Goal: Task Accomplishment & Management: Complete application form

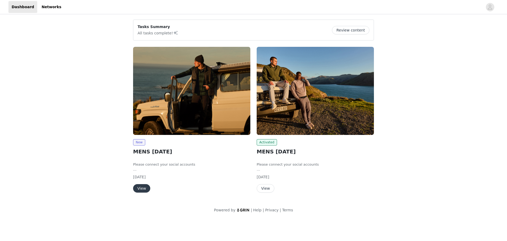
click at [202, 103] on img at bounding box center [191, 91] width 117 height 88
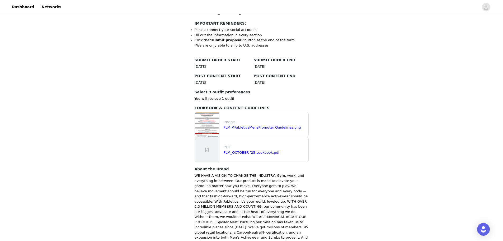
scroll to position [114, 0]
click at [253, 150] on link "FLM_OCTOBER '25 Lookbook.pdf" at bounding box center [252, 152] width 56 height 4
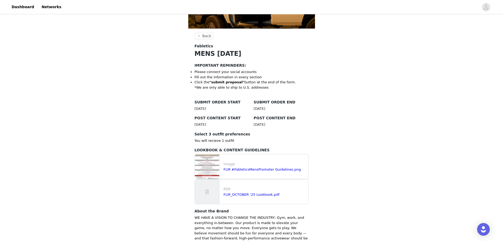
scroll to position [143, 0]
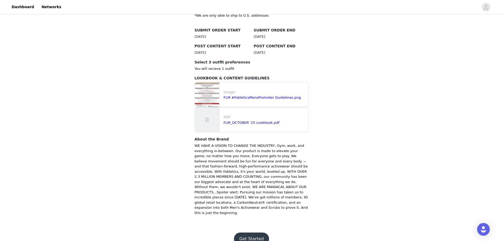
click at [250, 232] on button "Get Started" at bounding box center [251, 238] width 35 height 13
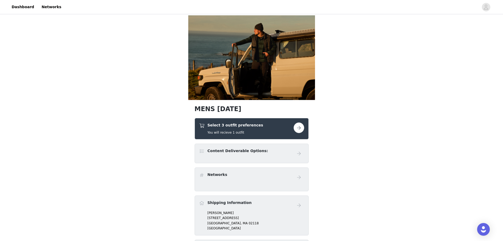
click at [301, 128] on button "button" at bounding box center [299, 127] width 11 height 11
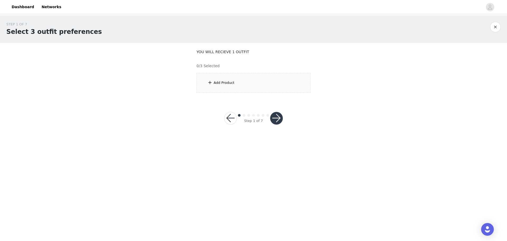
click at [250, 83] on div "Add Product" at bounding box center [253, 83] width 114 height 20
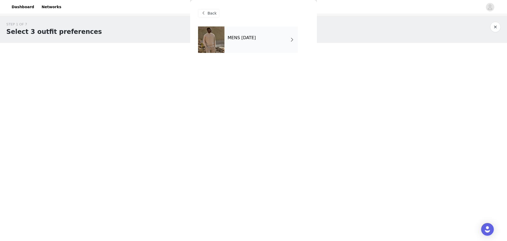
click at [260, 42] on div "MENS [DATE]" at bounding box center [260, 39] width 73 height 26
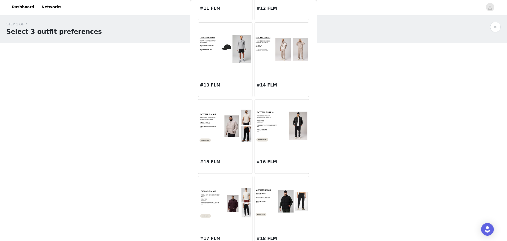
scroll to position [458, 0]
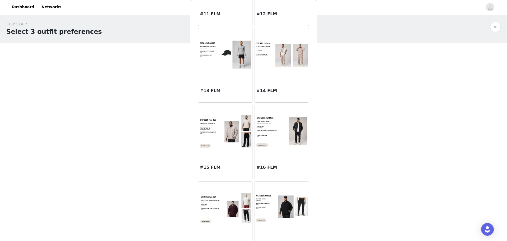
click at [285, 74] on div at bounding box center [282, 54] width 54 height 53
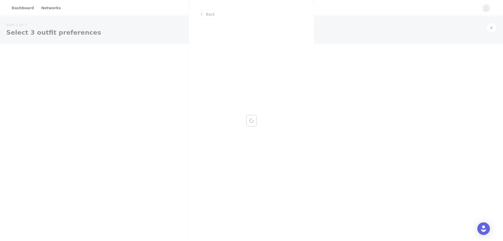
scroll to position [0, 0]
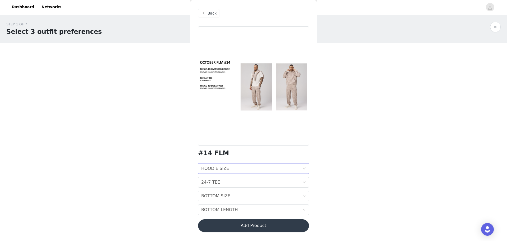
click at [258, 170] on div "HOODIE SIZE HOODIE SIZE" at bounding box center [251, 168] width 101 height 10
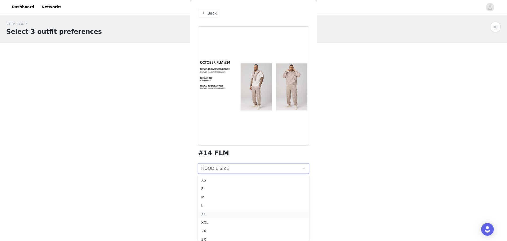
click at [230, 213] on div "XL" at bounding box center [253, 214] width 105 height 6
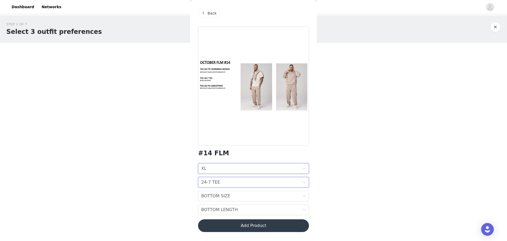
click at [225, 184] on div "24-7 TEE 24-7 TEE" at bounding box center [251, 182] width 101 height 10
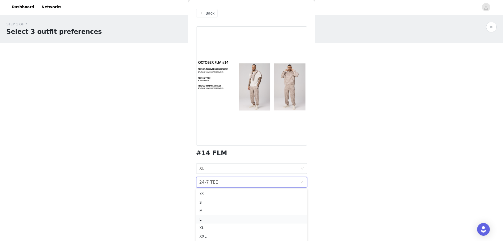
click at [218, 218] on div "L" at bounding box center [251, 219] width 105 height 6
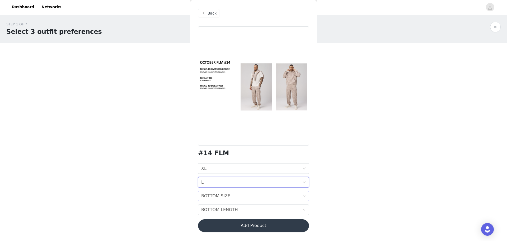
click at [230, 197] on div "BOTTOM SIZE BOTTOM SIZE" at bounding box center [251, 196] width 101 height 10
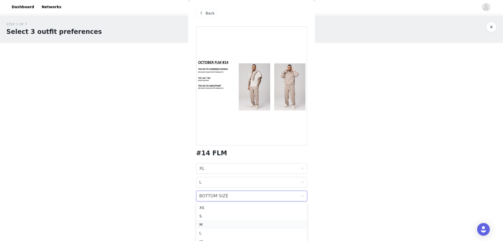
click at [220, 226] on div "M" at bounding box center [251, 224] width 105 height 6
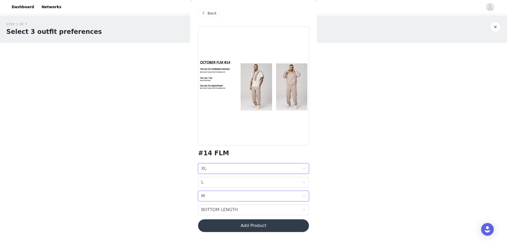
click at [225, 164] on div "HOODIE SIZE XL" at bounding box center [251, 168] width 101 height 10
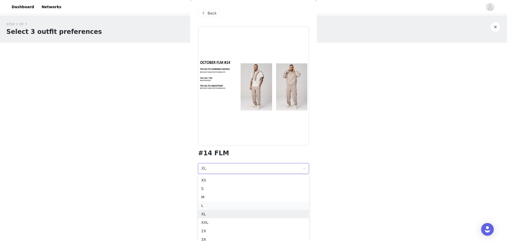
click at [225, 207] on div "L" at bounding box center [253, 205] width 105 height 6
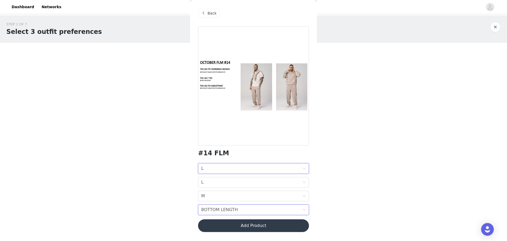
click at [222, 209] on div "BOTTOM LENGTH" at bounding box center [219, 209] width 37 height 10
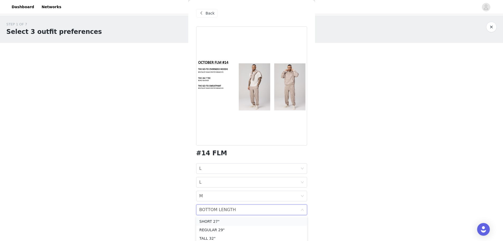
scroll to position [3, 0]
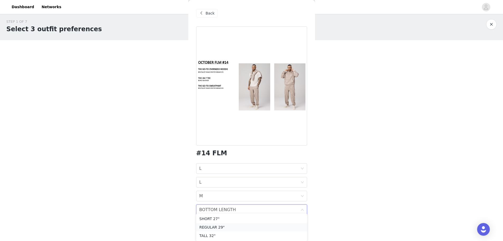
click at [223, 226] on div "REGULAR 29"" at bounding box center [251, 227] width 105 height 6
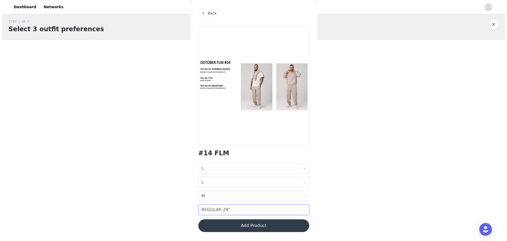
scroll to position [0, 0]
click at [334, 193] on body "Dashboard Networks STEP 1 OF 7 Select 3 outfit preferences YOU WILL RECIEVE 1 O…" at bounding box center [253, 120] width 507 height 241
click at [245, 210] on div "BOTTOM LENGTH REGULAR 29"" at bounding box center [251, 209] width 101 height 10
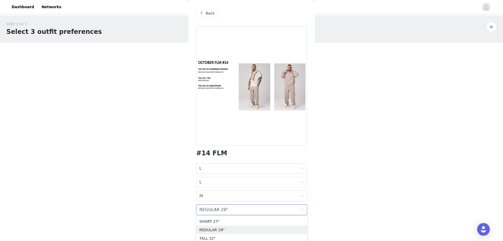
click at [350, 202] on body "Dashboard Networks STEP 1 OF 7 Select 3 outfit preferences YOU WILL RECIEVE 1 O…" at bounding box center [251, 120] width 503 height 241
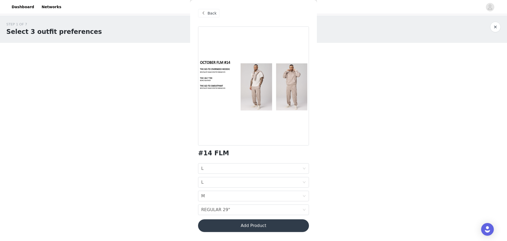
click at [281, 225] on button "Add Product" at bounding box center [253, 225] width 111 height 13
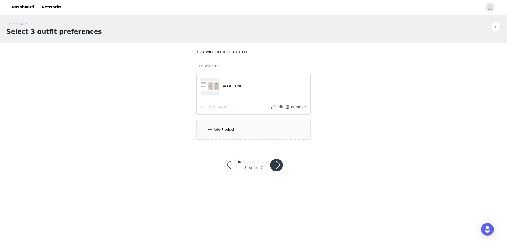
click at [225, 132] on div "Add Product" at bounding box center [253, 130] width 114 height 20
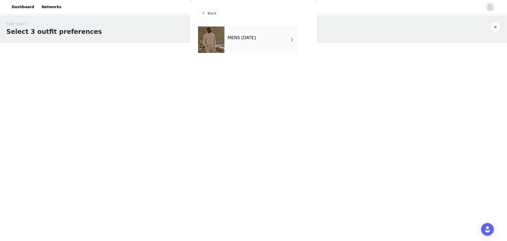
click at [270, 42] on div "MENS [DATE]" at bounding box center [260, 39] width 73 height 26
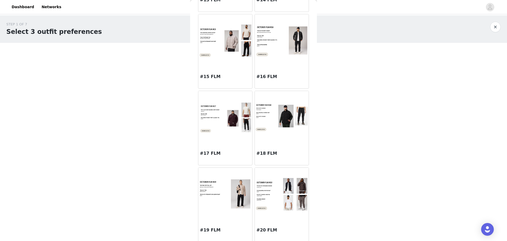
scroll to position [551, 0]
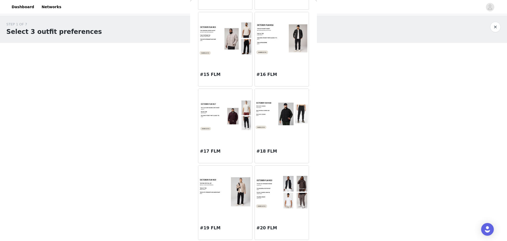
click at [225, 194] on img at bounding box center [225, 191] width 54 height 31
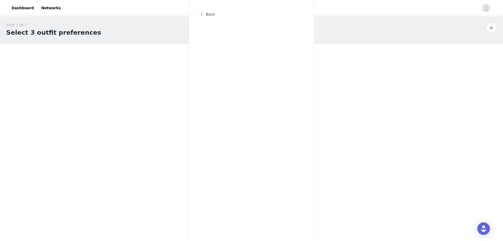
scroll to position [0, 0]
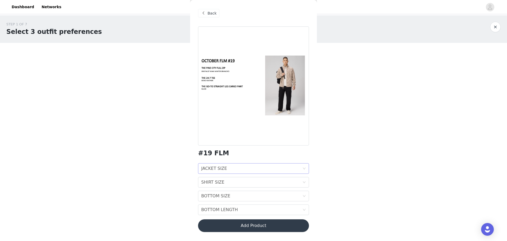
click at [274, 167] on div "JACKET SIZE JACKET SIZE" at bounding box center [251, 168] width 101 height 10
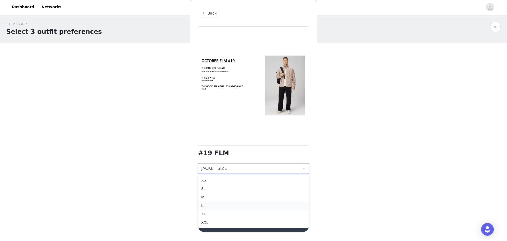
click at [234, 202] on div "L" at bounding box center [253, 205] width 105 height 6
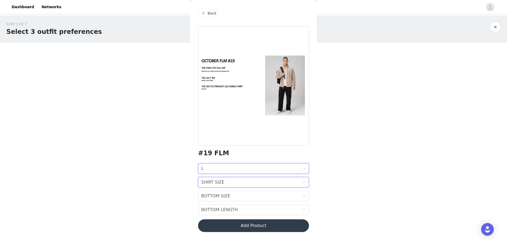
click at [236, 184] on div "SHIRT SIZE SHIRT SIZE" at bounding box center [251, 182] width 101 height 10
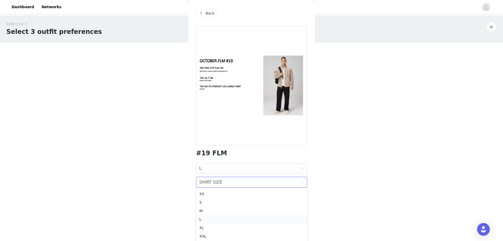
click at [226, 218] on div "L" at bounding box center [251, 219] width 105 height 6
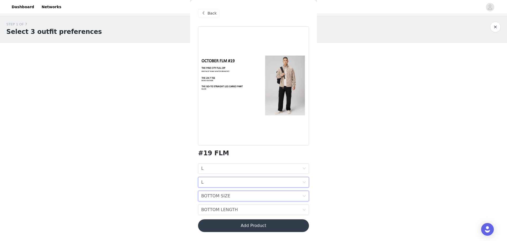
click at [240, 197] on div "BOTTOM SIZE BOTTOM SIZE" at bounding box center [251, 196] width 101 height 10
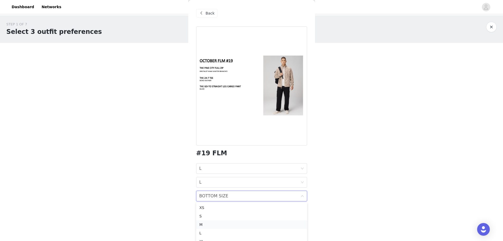
click at [228, 222] on div "M" at bounding box center [251, 224] width 105 height 6
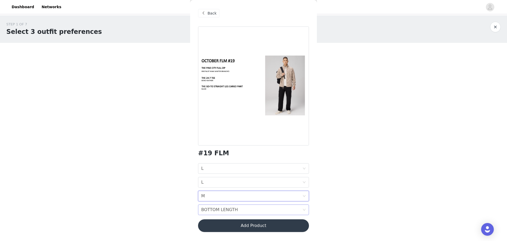
click at [240, 209] on div "BOTTOM LENGTH BOTTOM LENGTH" at bounding box center [251, 209] width 101 height 10
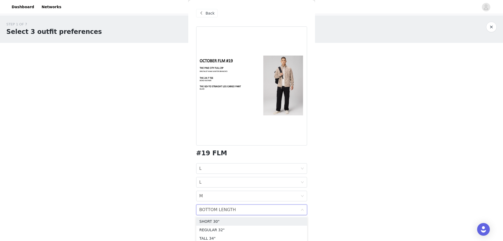
scroll to position [3, 0]
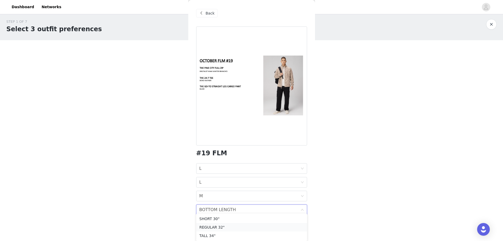
click at [243, 226] on div "REGULAR 32"" at bounding box center [251, 227] width 105 height 6
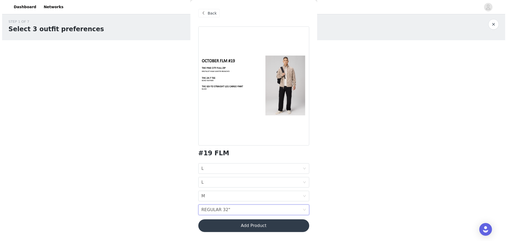
scroll to position [0, 0]
click at [269, 229] on button "Add Product" at bounding box center [253, 225] width 111 height 13
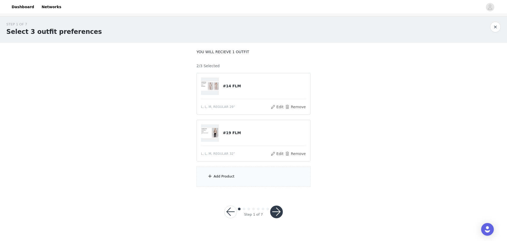
click at [233, 180] on div "Add Product" at bounding box center [253, 176] width 114 height 20
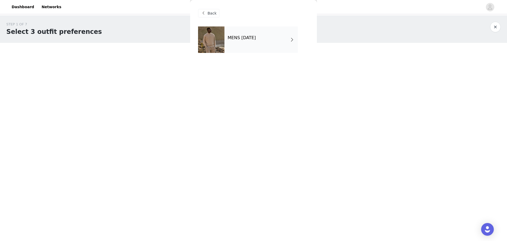
drag, startPoint x: 356, startPoint y: 131, endPoint x: 297, endPoint y: 90, distance: 71.6
click at [356, 131] on div "STEP 1 OF 7 Select 3 outfit preferences YOU WILL RECIEVE 1 OUTFIT 2/3 Selected …" at bounding box center [253, 103] width 507 height 177
click at [273, 42] on div "MENS [DATE]" at bounding box center [260, 39] width 73 height 26
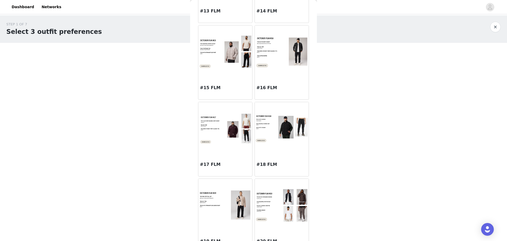
scroll to position [551, 0]
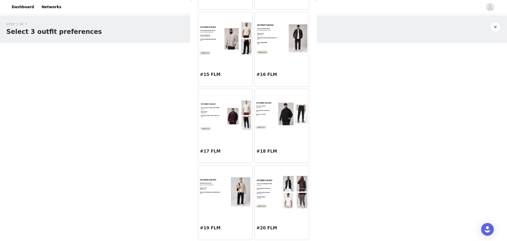
click at [279, 201] on img at bounding box center [282, 192] width 54 height 34
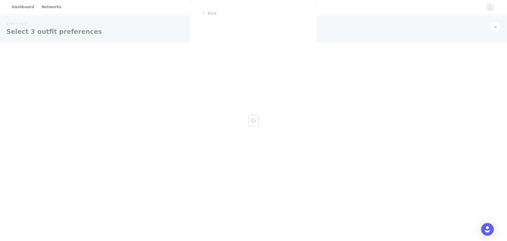
scroll to position [0, 0]
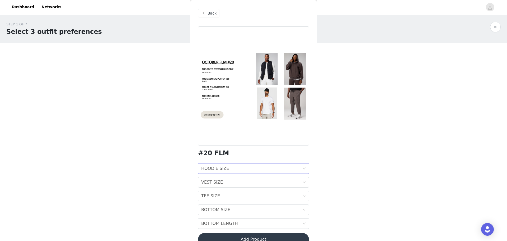
click at [244, 166] on div "HOODIE SIZE HOODIE SIZE" at bounding box center [251, 168] width 101 height 10
click at [241, 205] on div "L" at bounding box center [251, 205] width 101 height 6
click at [243, 167] on div "HOODIE SIZE L" at bounding box center [251, 168] width 101 height 10
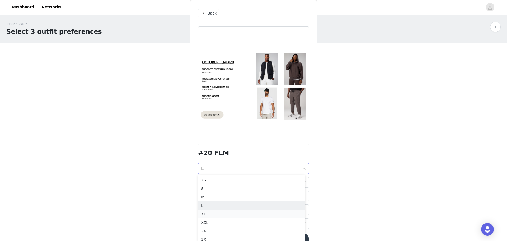
click at [230, 213] on div "XL" at bounding box center [251, 214] width 101 height 6
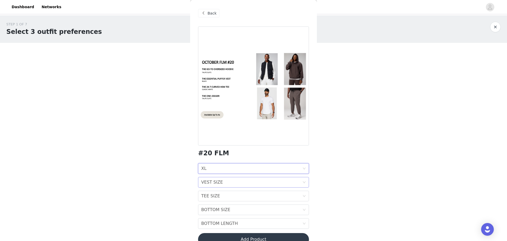
click at [240, 183] on div "VEST SIZE VEST SIZE" at bounding box center [251, 182] width 101 height 10
click at [211, 135] on div "L" at bounding box center [251, 138] width 101 height 6
click at [218, 199] on div "TEE SIZE TEE SIZE" at bounding box center [251, 196] width 101 height 10
click at [210, 151] on div "L" at bounding box center [251, 151] width 101 height 6
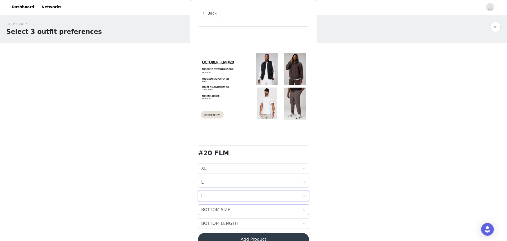
click at [233, 213] on div "BOTTOM SIZE BOTTOM SIZE" at bounding box center [251, 209] width 101 height 10
click at [218, 239] on div "M" at bounding box center [249, 238] width 101 height 6
click at [264, 223] on div "BOTTOM LENGTH BOTTOM LENGTH" at bounding box center [251, 223] width 101 height 10
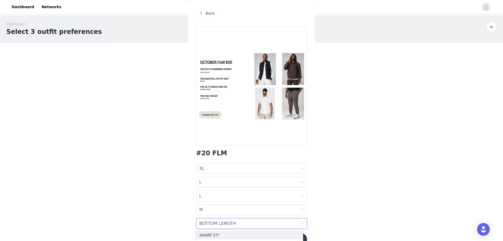
scroll to position [16, 0]
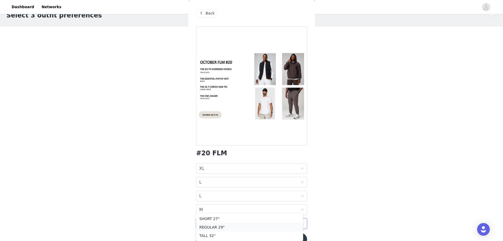
click at [236, 228] on div "REGULAR 29"" at bounding box center [249, 227] width 101 height 6
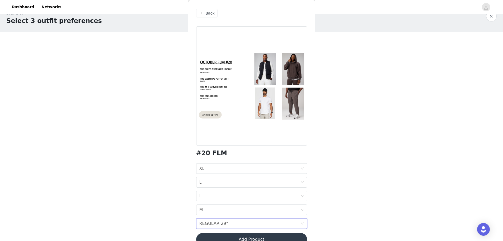
scroll to position [0, 0]
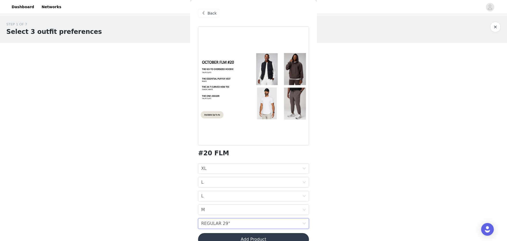
click at [267, 238] on button "Add Product" at bounding box center [253, 239] width 111 height 13
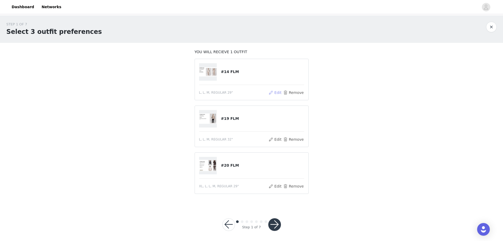
click at [274, 92] on button "Edit" at bounding box center [275, 92] width 13 height 6
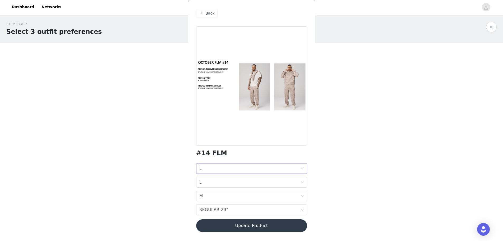
click at [235, 165] on div "HOODIE SIZE L" at bounding box center [249, 168] width 101 height 10
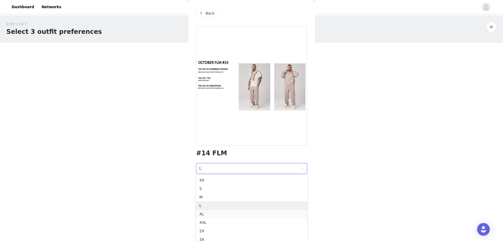
click at [221, 213] on div "XL" at bounding box center [251, 214] width 105 height 6
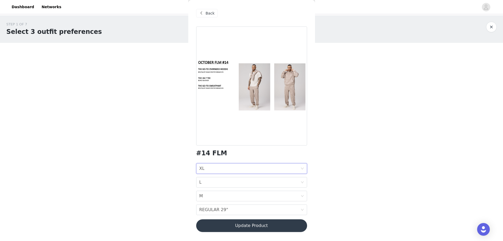
click at [377, 165] on div "STEP 1 OF 7 Select 3 outfit preferences YOU WILL RECIEVE 1 OUTFIT #14 FLM L, L,…" at bounding box center [251, 110] width 503 height 190
click at [289, 171] on div "HOODIE SIZE XL" at bounding box center [249, 168] width 101 height 10
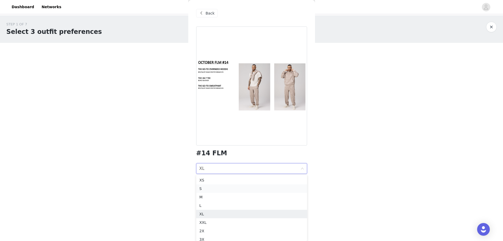
scroll to position [12, 0]
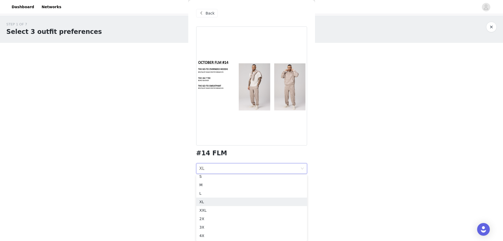
click at [392, 155] on div "STEP 1 OF 7 Select 3 outfit preferences YOU WILL RECIEVE 1 OUTFIT #14 FLM L, L,…" at bounding box center [251, 110] width 503 height 190
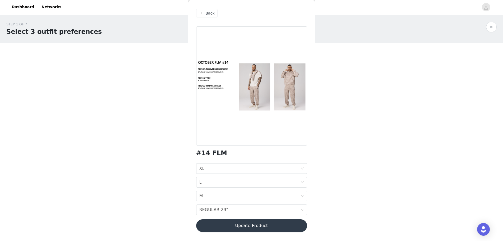
click at [181, 162] on div "STEP 1 OF 7 Select 3 outfit preferences YOU WILL RECIEVE 1 OUTFIT #14 FLM L, L,…" at bounding box center [251, 110] width 503 height 190
click at [258, 227] on button "Update Product" at bounding box center [251, 225] width 111 height 13
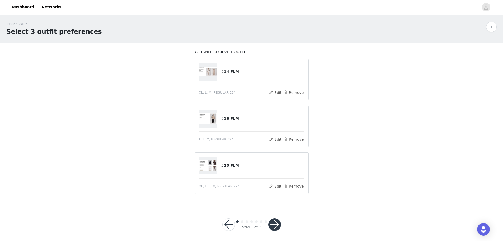
click at [207, 69] on img at bounding box center [208, 71] width 18 height 9
click at [278, 93] on button "Edit" at bounding box center [275, 92] width 13 height 6
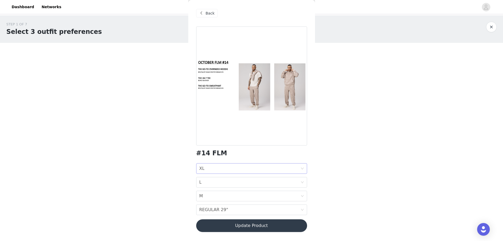
click at [230, 167] on div "HOODIE SIZE XL" at bounding box center [249, 168] width 101 height 10
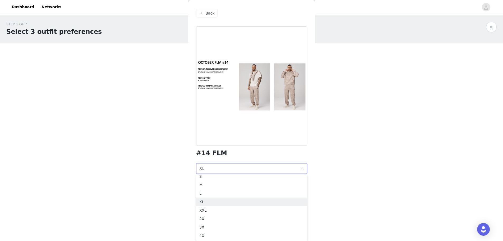
click at [384, 126] on div "STEP 1 OF 7 Select 3 outfit preferences YOU WILL RECIEVE 1 OUTFIT #14 FLM XL, L…" at bounding box center [251, 110] width 503 height 190
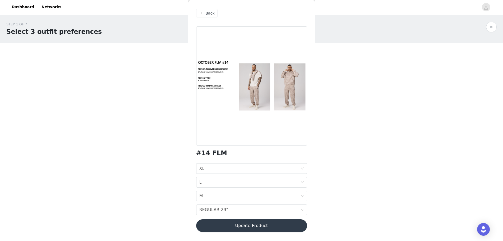
click at [355, 173] on div "STEP 1 OF 7 Select 3 outfit preferences YOU WILL RECIEVE 1 OUTFIT #14 FLM XL, L…" at bounding box center [251, 110] width 503 height 190
click at [288, 226] on button "Update Product" at bounding box center [251, 225] width 111 height 13
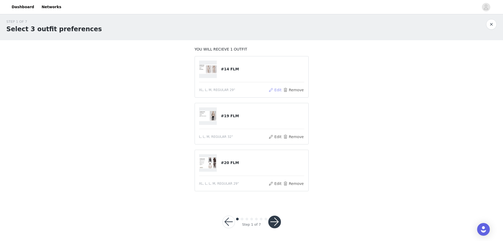
click at [279, 90] on button "Edit" at bounding box center [275, 90] width 13 height 6
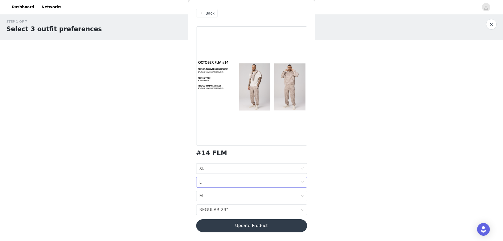
click at [220, 181] on div "24-7 TEE L" at bounding box center [249, 182] width 101 height 10
click at [210, 144] on div "XL" at bounding box center [251, 146] width 105 height 6
click at [354, 181] on div "STEP 1 OF 7 Select 3 outfit preferences YOU WILL RECIEVE 1 OUTFIT #14 FLM XL, L…" at bounding box center [251, 108] width 503 height 190
click at [266, 227] on button "Update Product" at bounding box center [251, 225] width 111 height 13
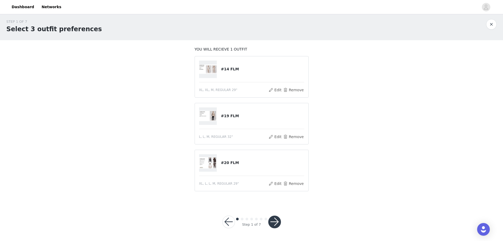
click at [273, 221] on button "button" at bounding box center [274, 221] width 13 height 13
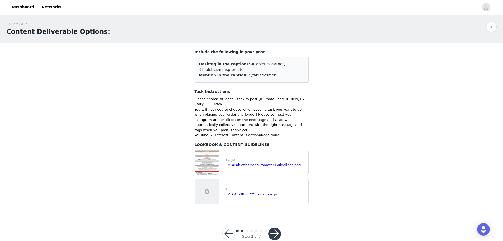
click at [276, 227] on button "button" at bounding box center [274, 233] width 13 height 13
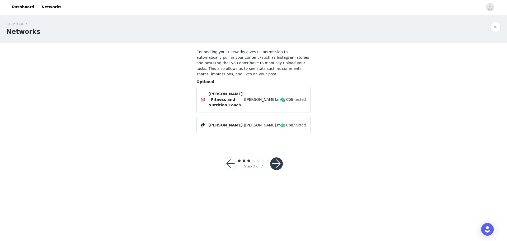
click at [278, 157] on button "button" at bounding box center [276, 163] width 13 height 13
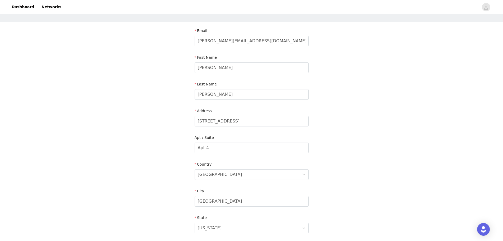
scroll to position [120, 0]
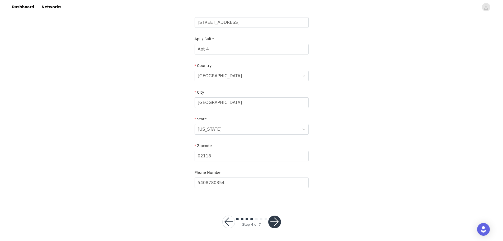
click at [275, 224] on button "button" at bounding box center [274, 221] width 13 height 13
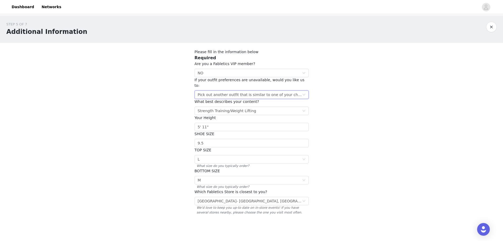
click at [284, 91] on div "Pick out another outfit that is similar to one of your choices" at bounding box center [250, 95] width 104 height 8
click at [288, 100] on li "Pick out another outfit that is similar to one of your choices" at bounding box center [252, 99] width 114 height 8
click at [356, 99] on div "STEP 5 OF 7 Additional Information Please fill in the information below Require…" at bounding box center [251, 123] width 503 height 216
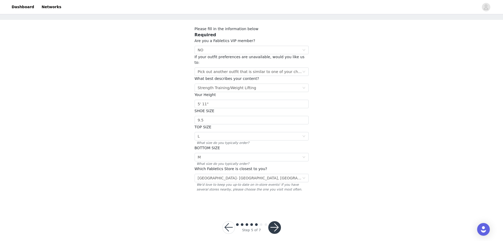
click at [277, 225] on button "button" at bounding box center [274, 227] width 13 height 13
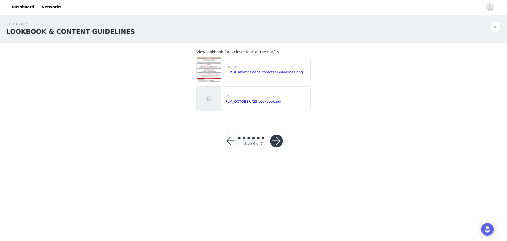
click at [279, 141] on button "button" at bounding box center [276, 140] width 13 height 13
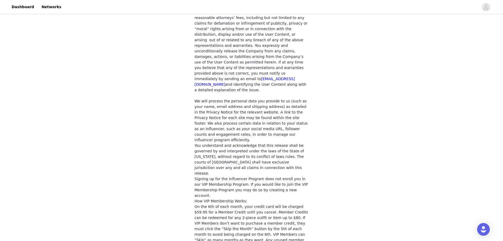
scroll to position [375, 0]
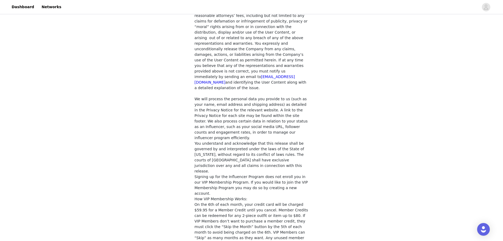
checkbox input "true"
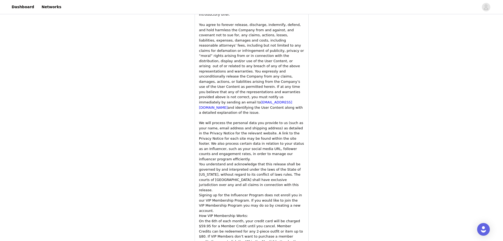
scroll to position [743, 0]
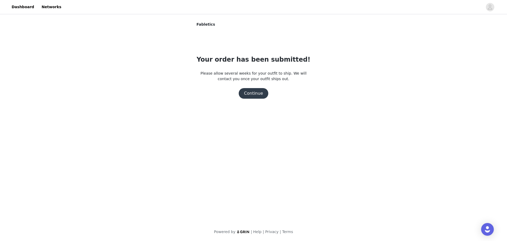
click at [258, 93] on button "Continue" at bounding box center [254, 93] width 30 height 11
